Goal: Task Accomplishment & Management: Manage account settings

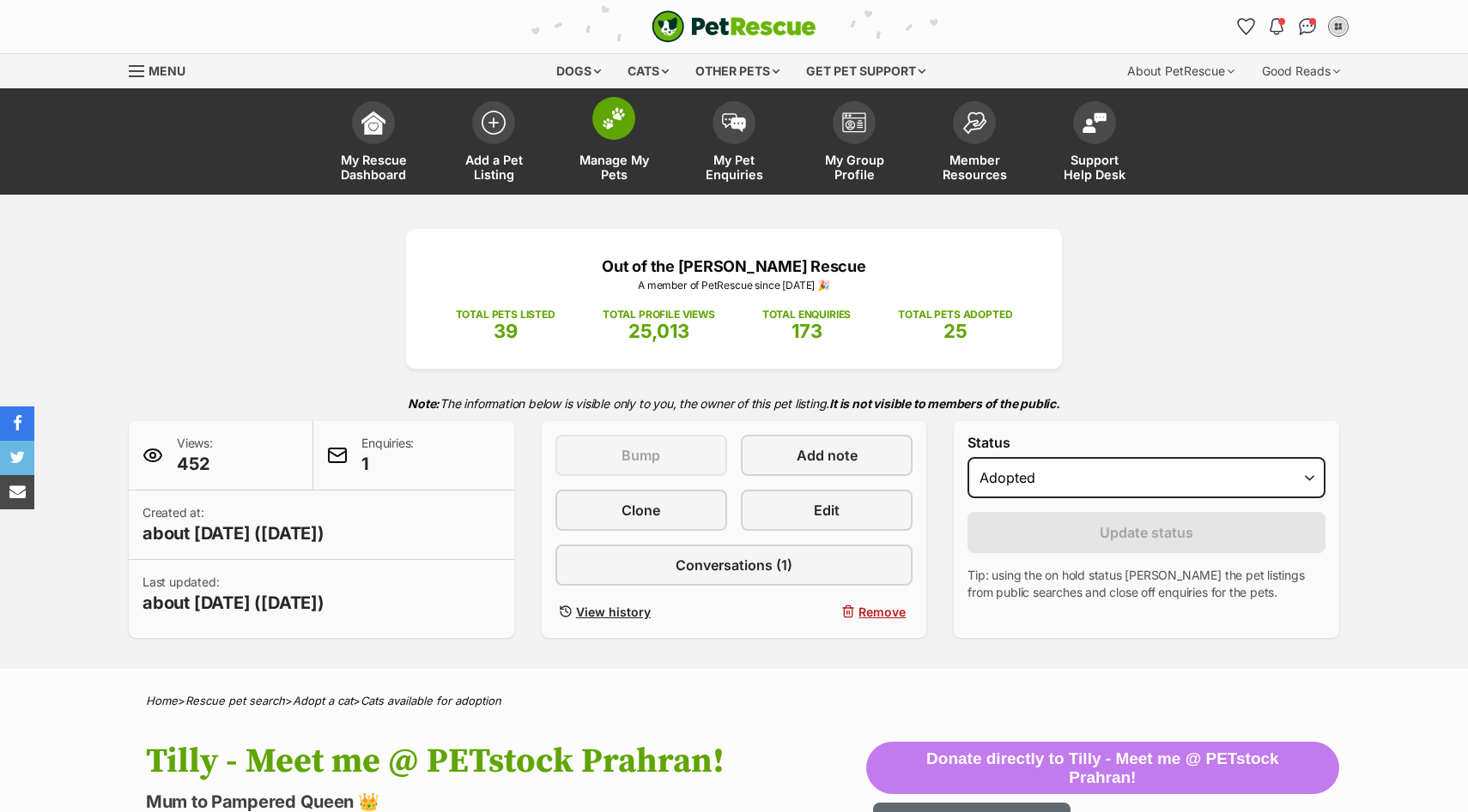
click at [619, 133] on span at bounding box center [614, 119] width 43 height 43
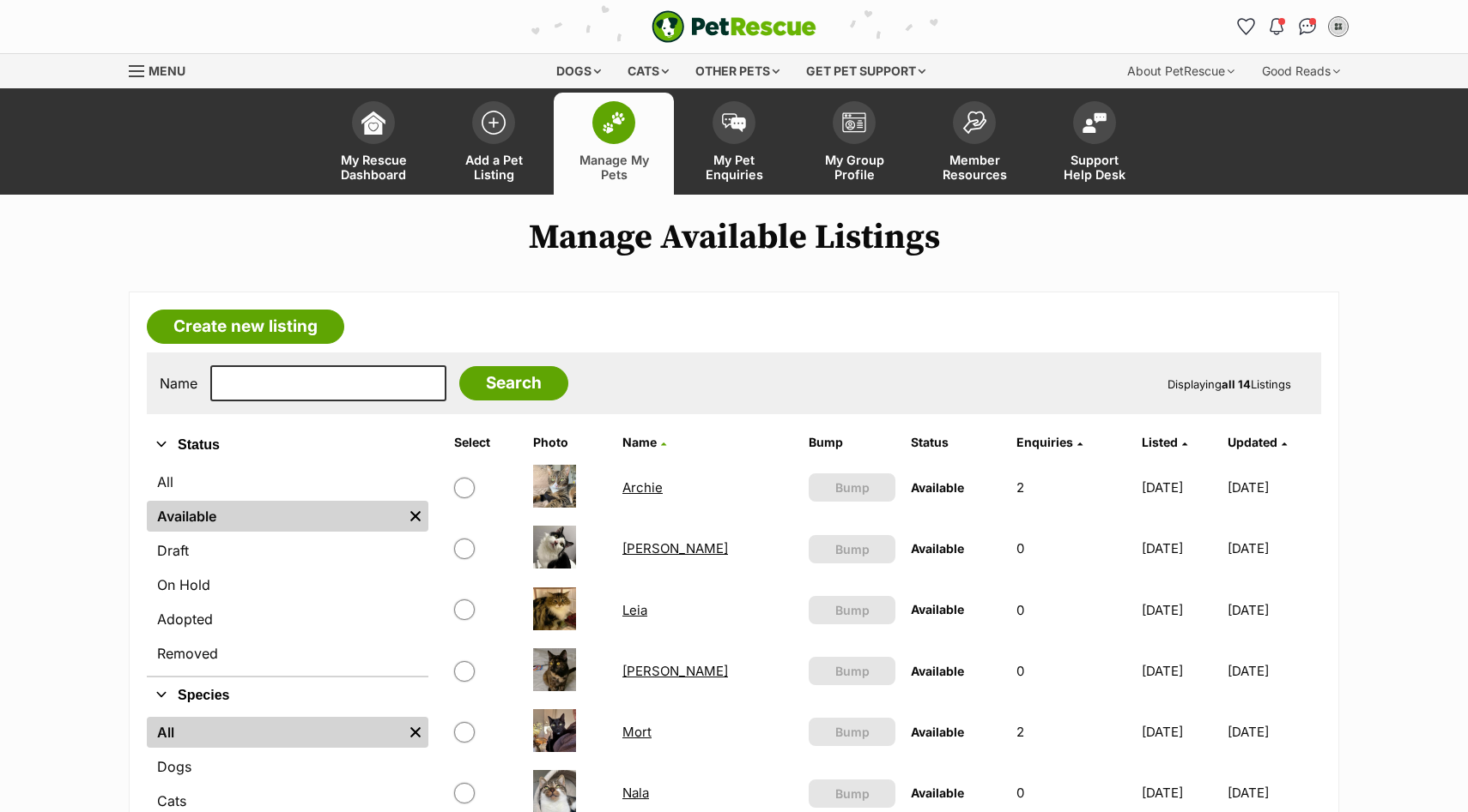
click at [727, 11] on img "PetRescue" at bounding box center [734, 26] width 165 height 32
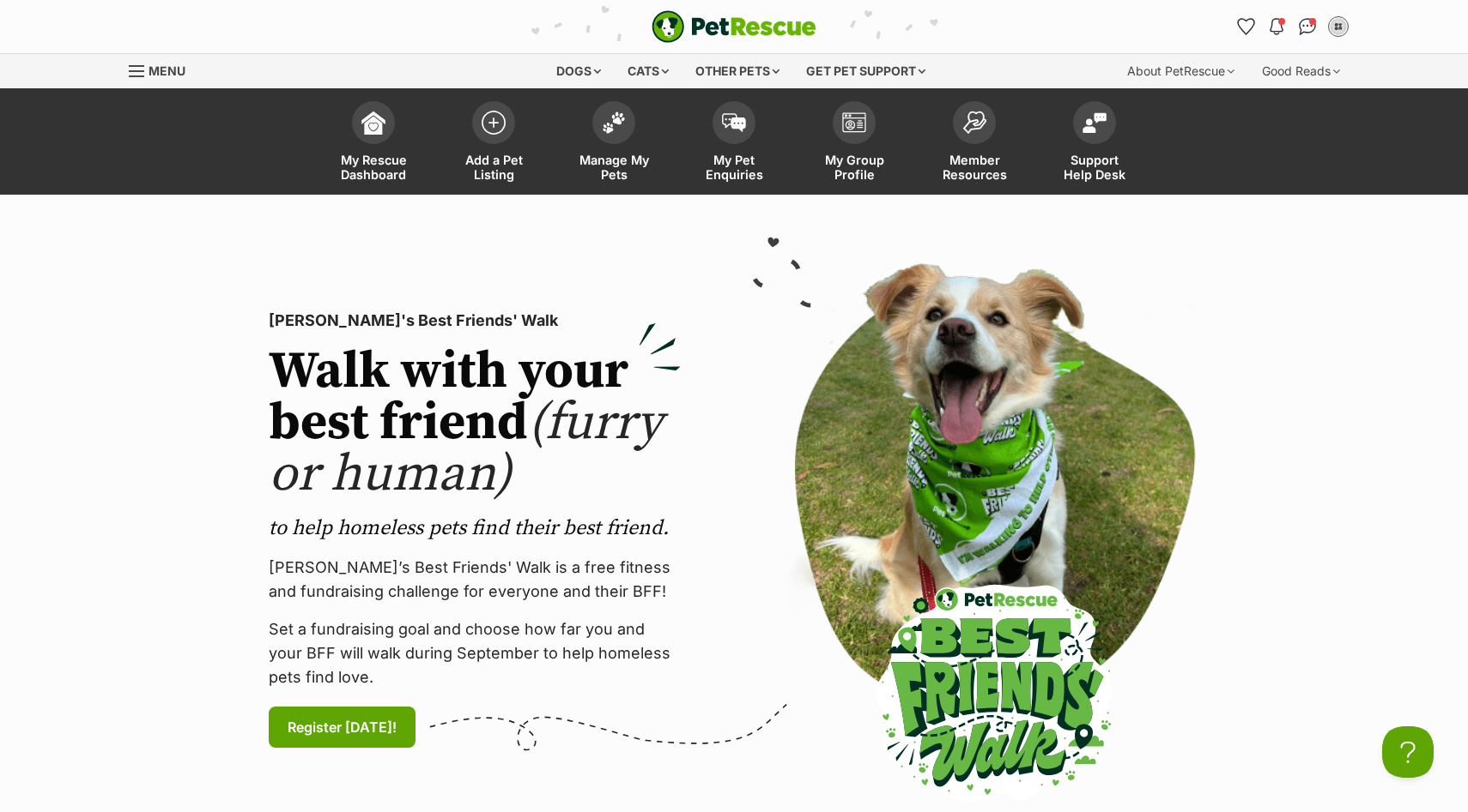
click at [734, 23] on img "PetRescue" at bounding box center [734, 26] width 165 height 32
click at [1317, 24] on span "Conversations" at bounding box center [1314, 22] width 9 height 9
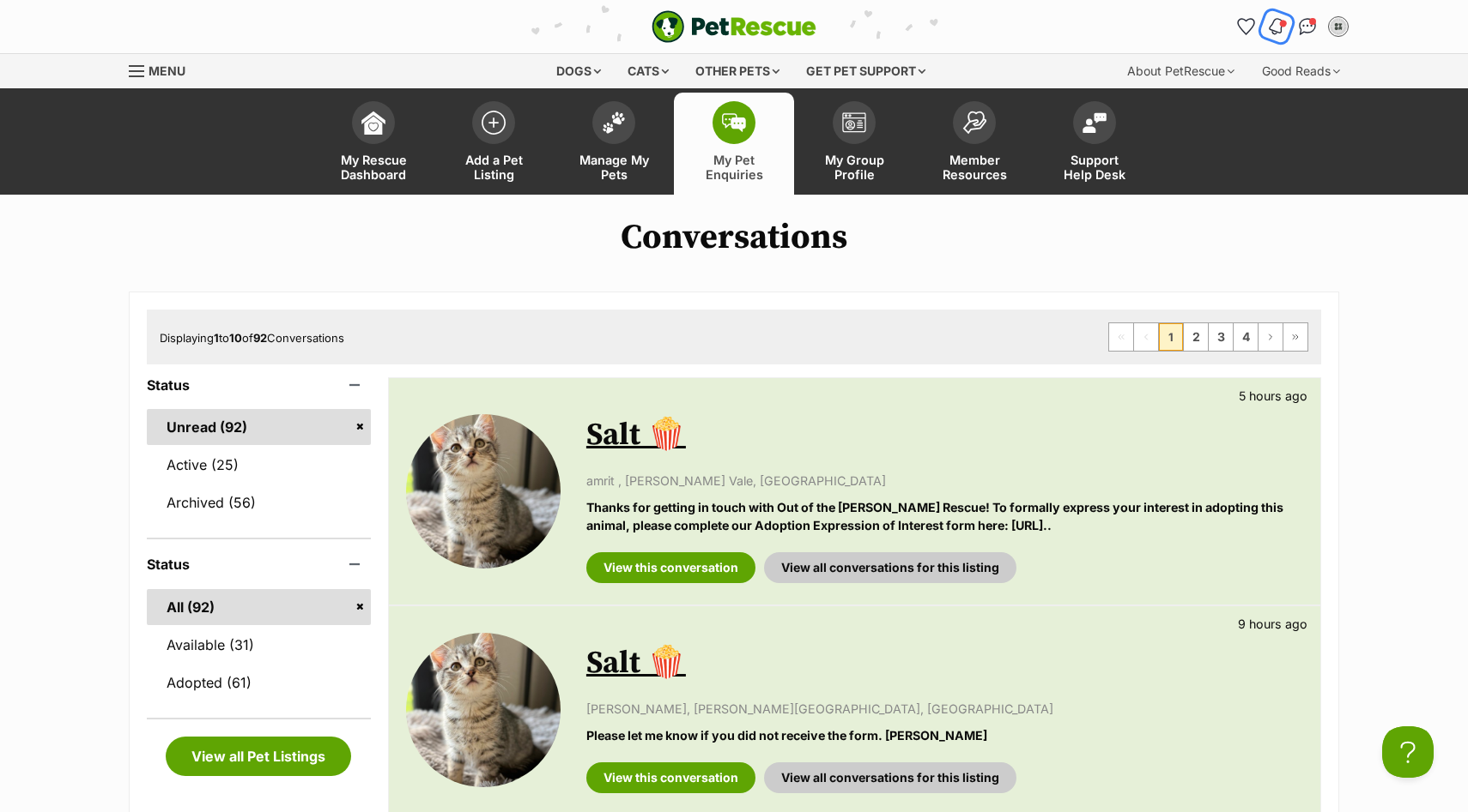
click at [1277, 26] on img "Notifications" at bounding box center [1276, 26] width 19 height 20
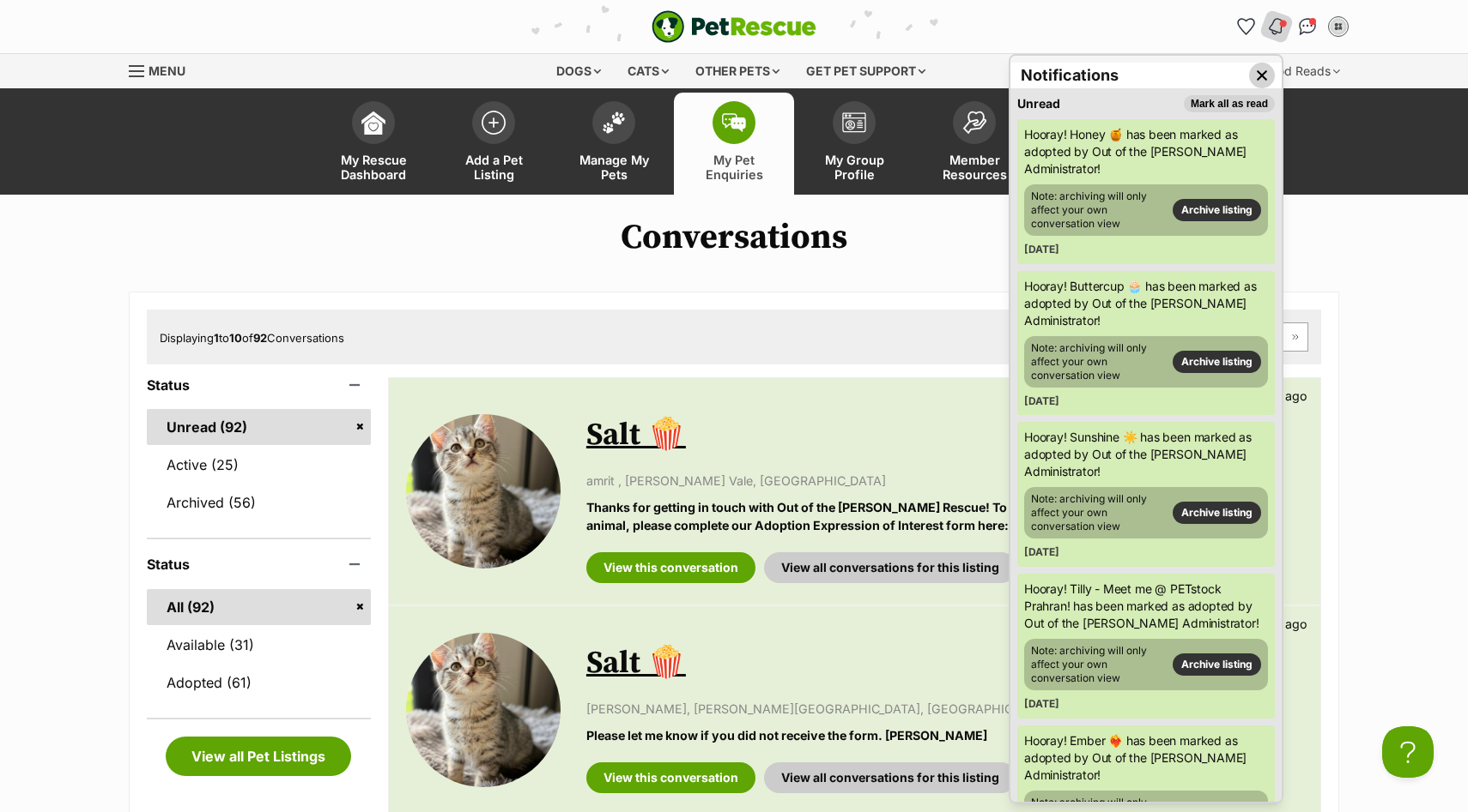
click at [1264, 73] on img "Close dropdown" at bounding box center [1261, 75] width 19 height 18
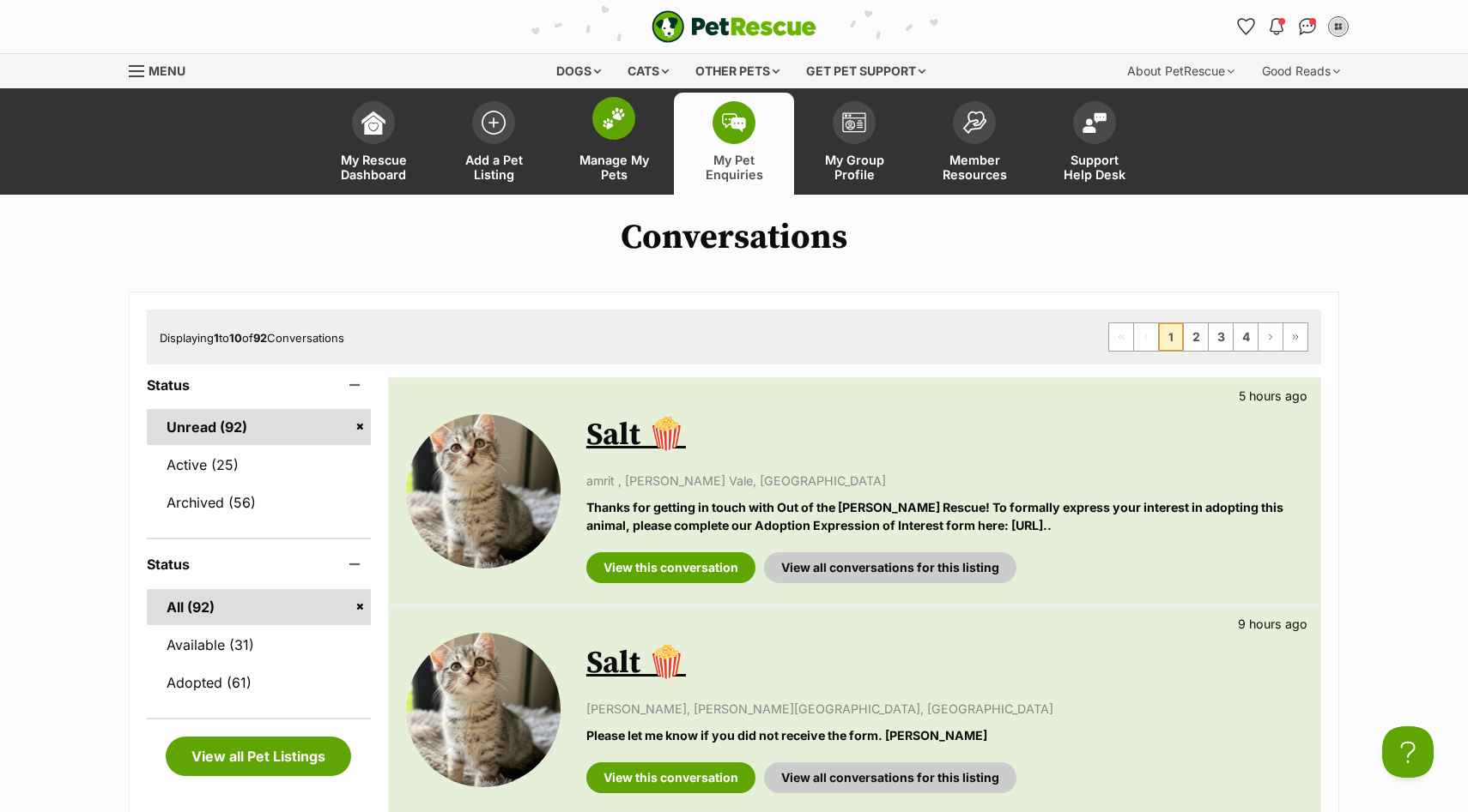
click at [621, 146] on link "Manage My Pets" at bounding box center [613, 143] width 120 height 102
